Goal: Navigation & Orientation: Find specific page/section

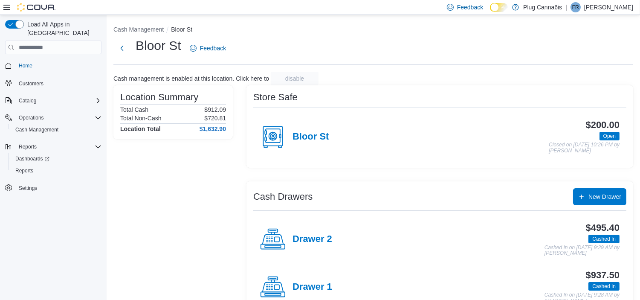
click at [617, 12] on p "[PERSON_NAME]" at bounding box center [608, 7] width 49 height 10
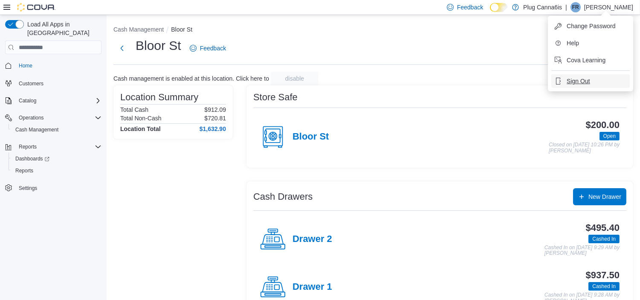
click at [590, 76] on button "Sign Out" at bounding box center [590, 81] width 78 height 14
